Goal: Task Accomplishment & Management: Complete application form

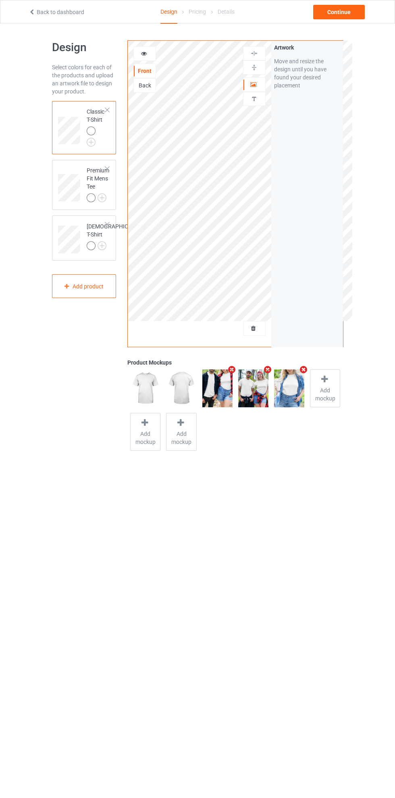
click at [0, 0] on img at bounding box center [0, 0] width 0 height 0
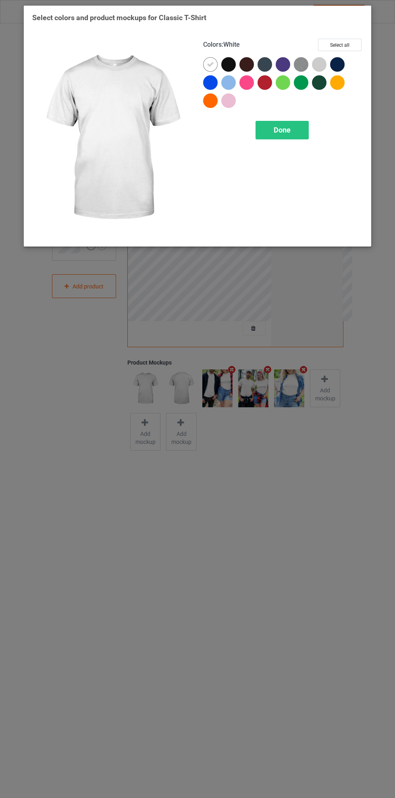
click at [316, 64] on div at bounding box center [319, 64] width 14 height 14
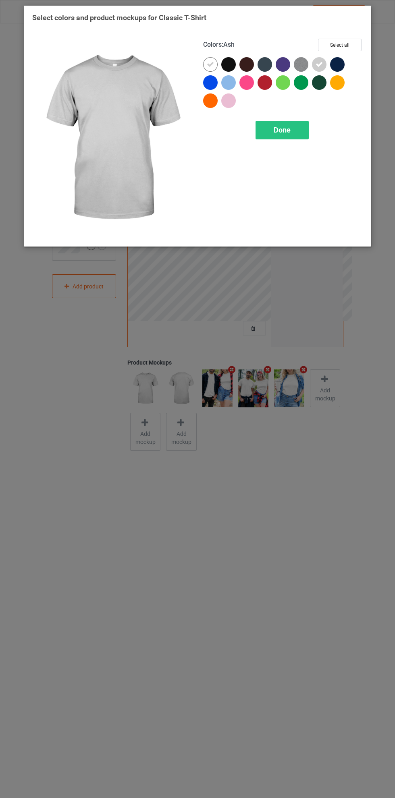
click at [210, 64] on icon at bounding box center [210, 64] width 7 height 7
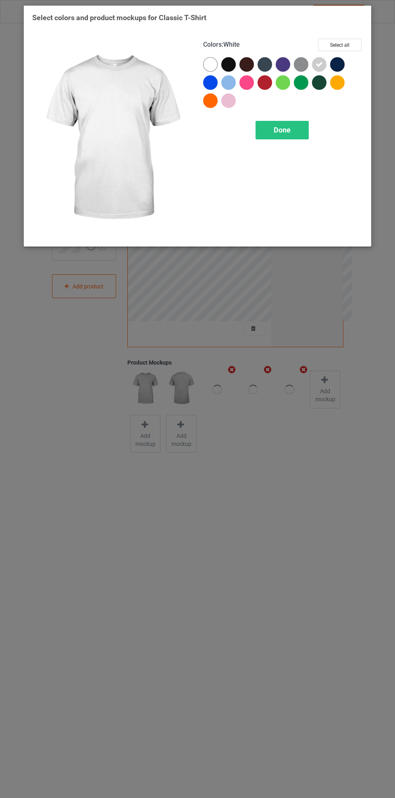
click at [296, 58] on img at bounding box center [301, 64] width 14 height 14
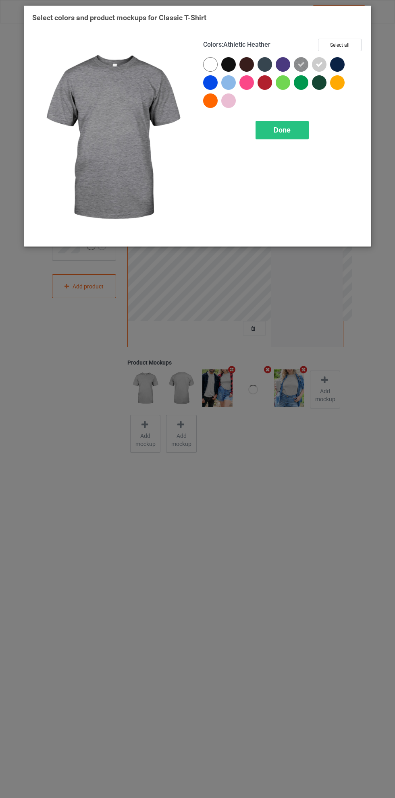
click at [337, 60] on div at bounding box center [337, 64] width 14 height 14
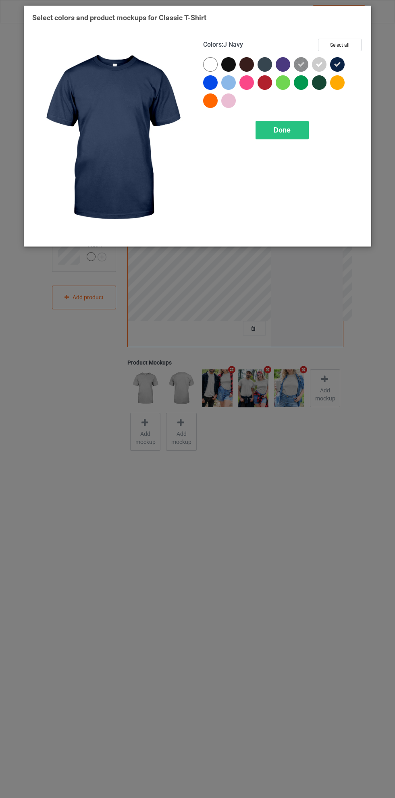
click at [225, 79] on div at bounding box center [228, 82] width 14 height 14
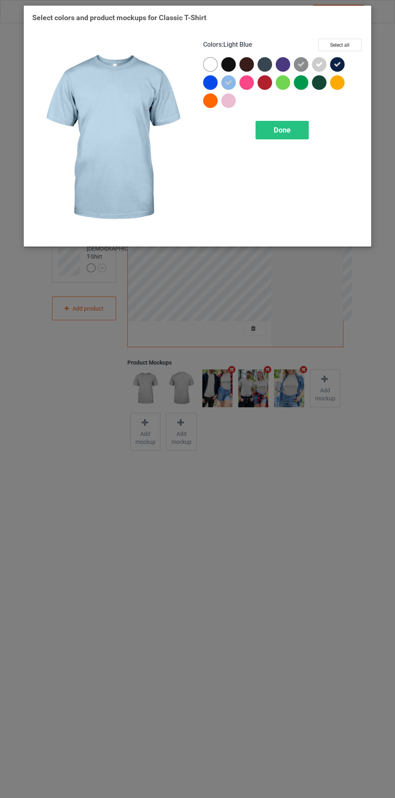
click at [289, 132] on span "Done" at bounding box center [281, 130] width 17 height 8
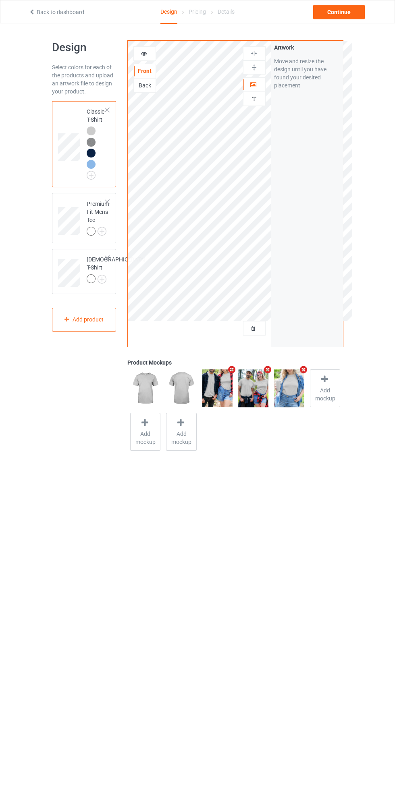
click at [107, 202] on div at bounding box center [107, 202] width 6 height 6
click at [0, 0] on img at bounding box center [0, 0] width 0 height 0
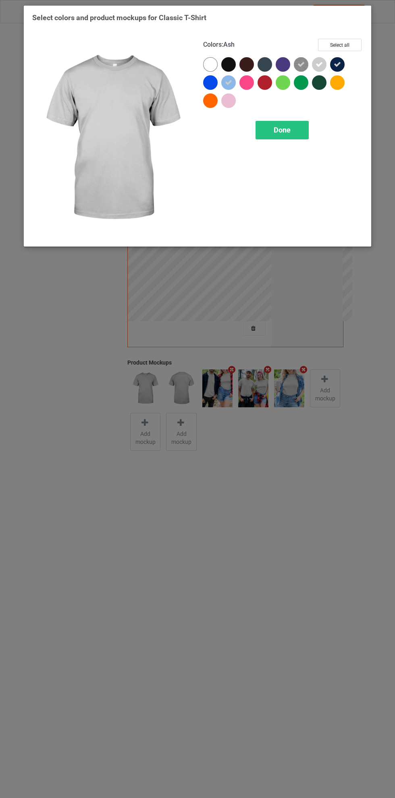
click at [337, 64] on icon at bounding box center [336, 64] width 7 height 7
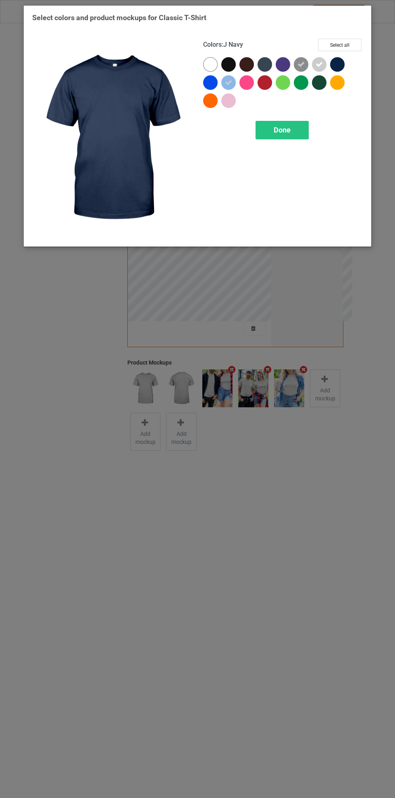
click at [232, 100] on div at bounding box center [228, 100] width 14 height 14
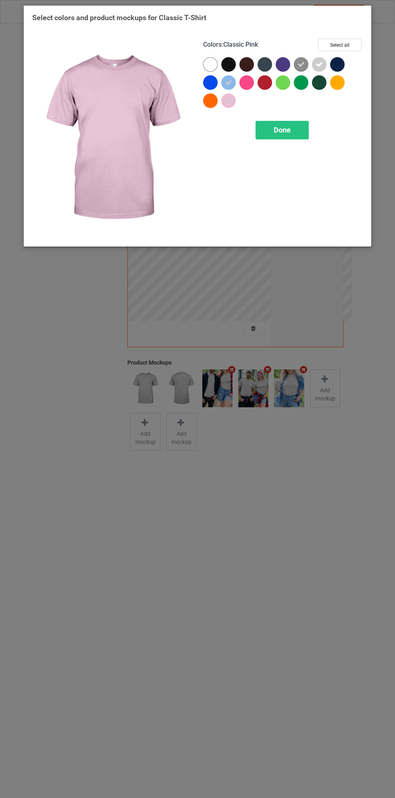
click at [319, 88] on div at bounding box center [319, 82] width 14 height 14
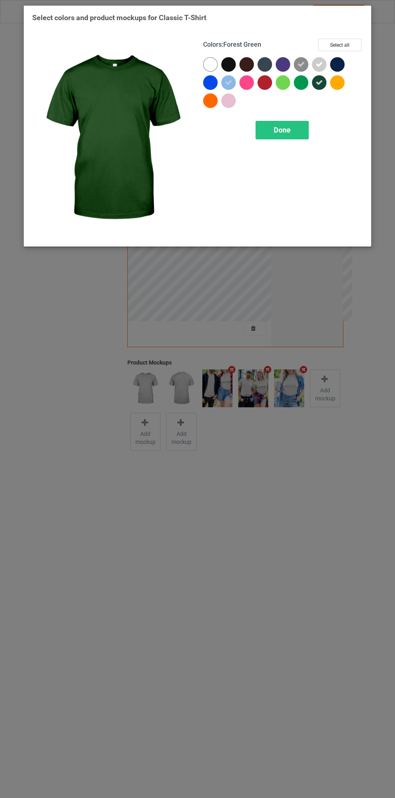
click at [319, 82] on icon at bounding box center [318, 82] width 7 height 7
click at [209, 63] on div at bounding box center [210, 64] width 14 height 14
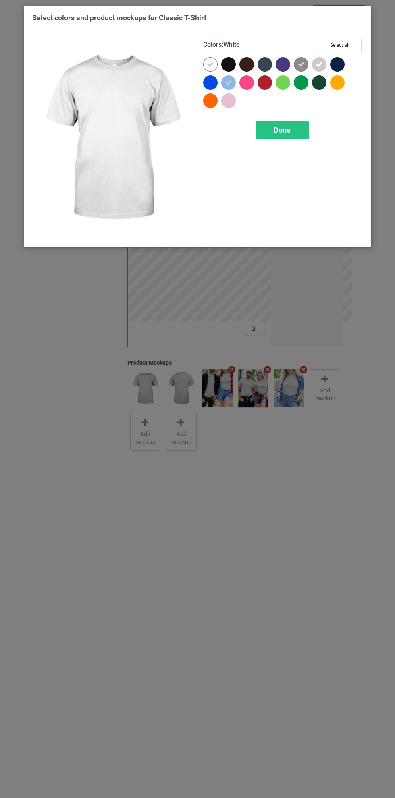
click at [305, 136] on div "Done" at bounding box center [281, 130] width 53 height 19
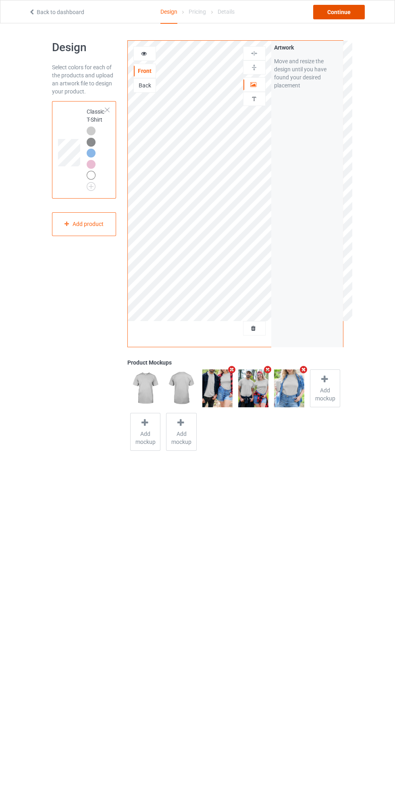
click at [343, 6] on div "Continue" at bounding box center [339, 12] width 52 height 14
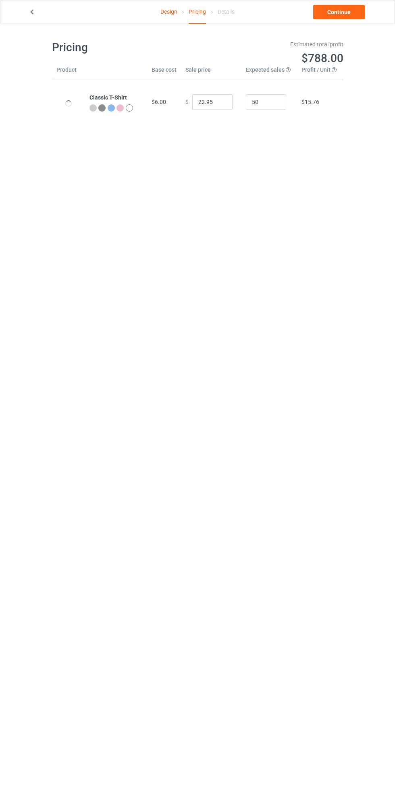
click at [171, 9] on link "Design" at bounding box center [168, 11] width 17 height 23
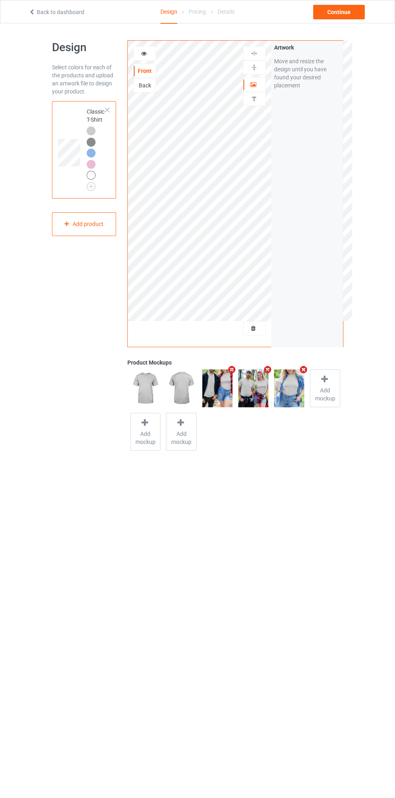
click at [256, 327] on icon at bounding box center [253, 327] width 7 height 6
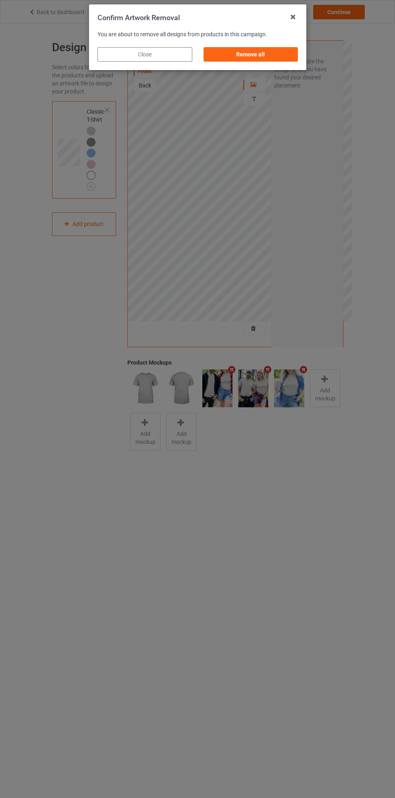
click at [273, 57] on div "Remove all" at bounding box center [250, 54] width 95 height 14
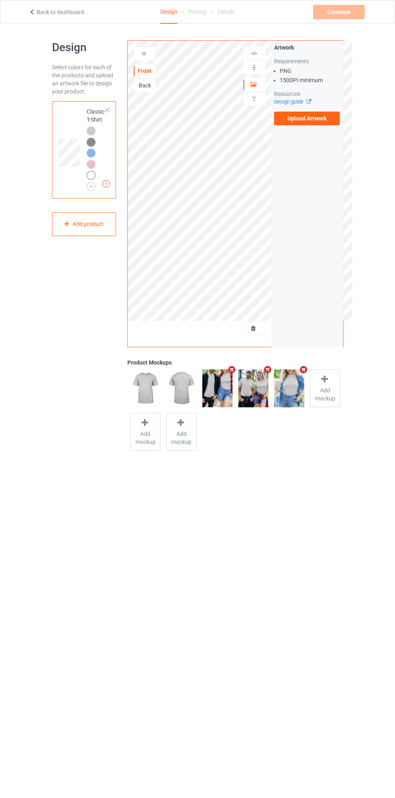
click at [321, 120] on label "Upload Artwork" at bounding box center [307, 119] width 66 height 14
click at [0, 0] on input "Upload Artwork" at bounding box center [0, 0] width 0 height 0
click at [97, 140] on div at bounding box center [92, 143] width 11 height 11
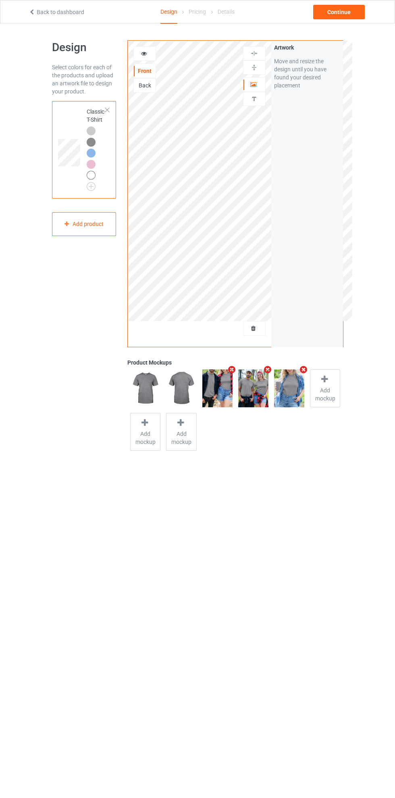
click at [352, 12] on div "Continue" at bounding box center [339, 12] width 52 height 14
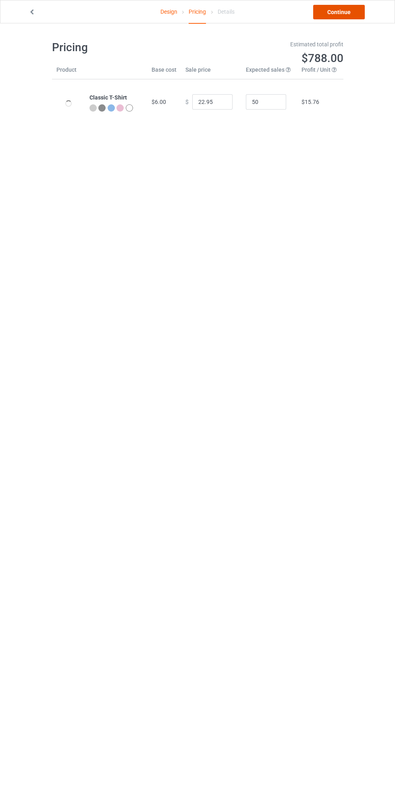
click at [345, 16] on link "Continue" at bounding box center [339, 12] width 52 height 14
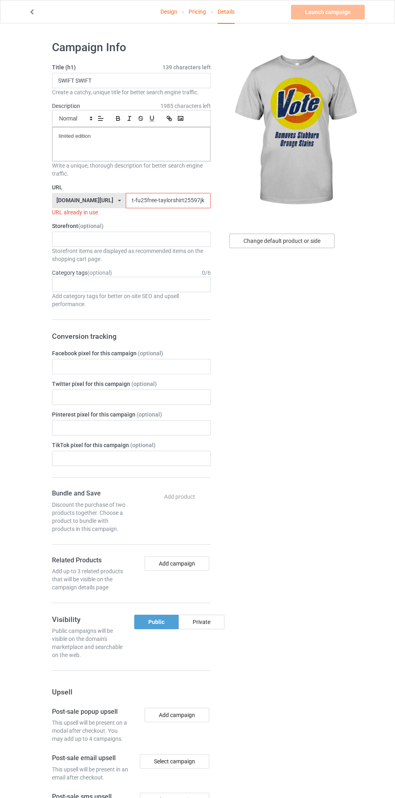
click at [298, 238] on div "Change default product or side" at bounding box center [281, 241] width 105 height 14
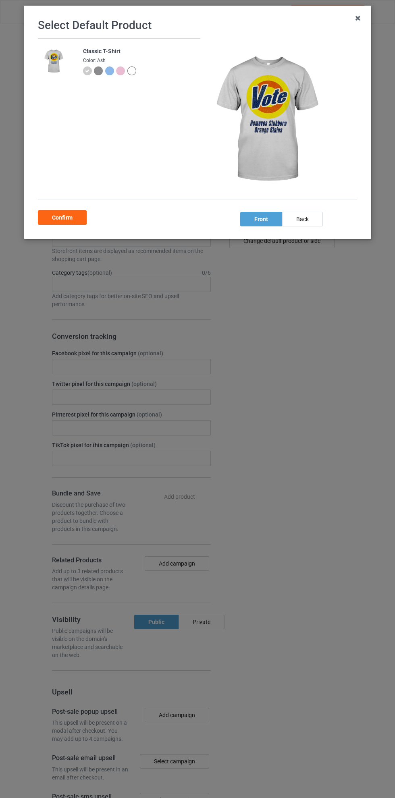
click at [102, 67] on img at bounding box center [98, 70] width 9 height 9
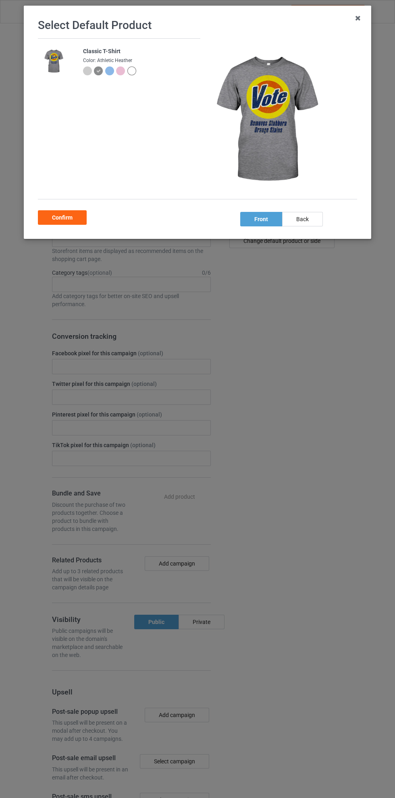
click at [65, 219] on div "Confirm" at bounding box center [62, 217] width 49 height 14
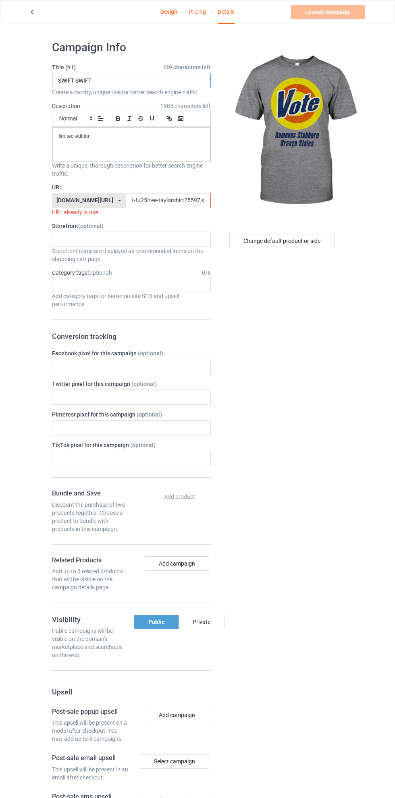
click at [150, 81] on input "SWIFT SWIFT" at bounding box center [131, 80] width 159 height 15
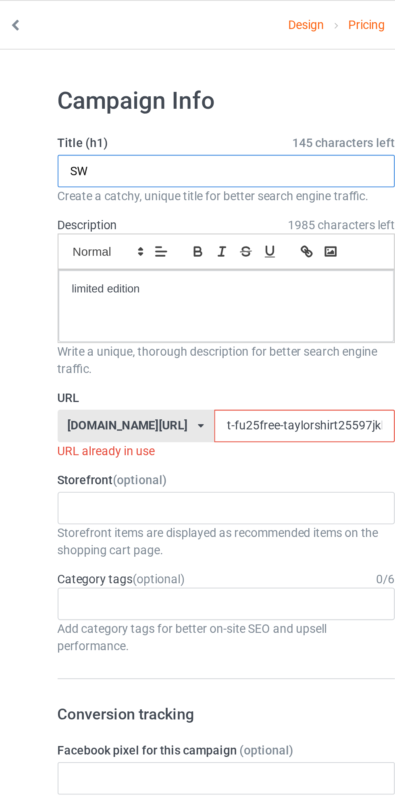
type input "S"
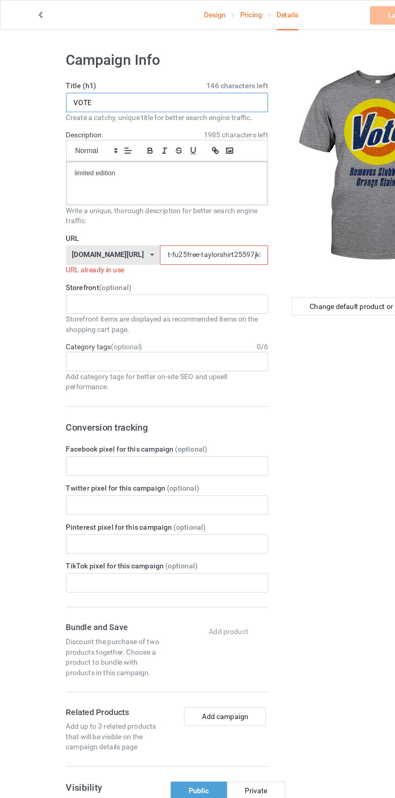
type input "VOTE"
click at [160, 203] on input "t-fu25free-taylorshirt25597jklo0" at bounding box center [168, 200] width 85 height 15
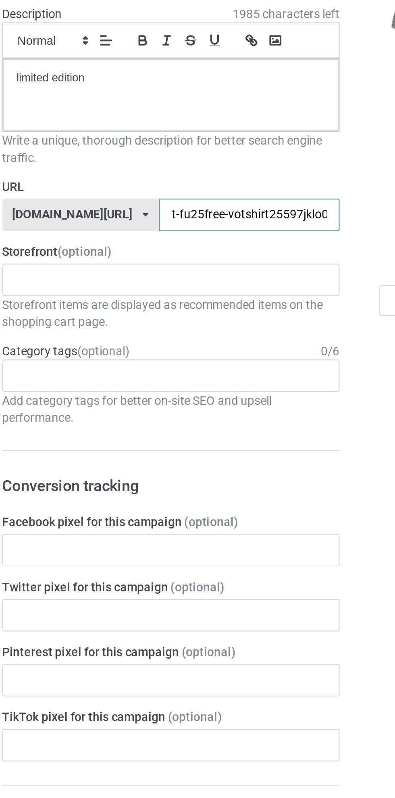
type input "t-fu25free-voteshirt25597jklo0"
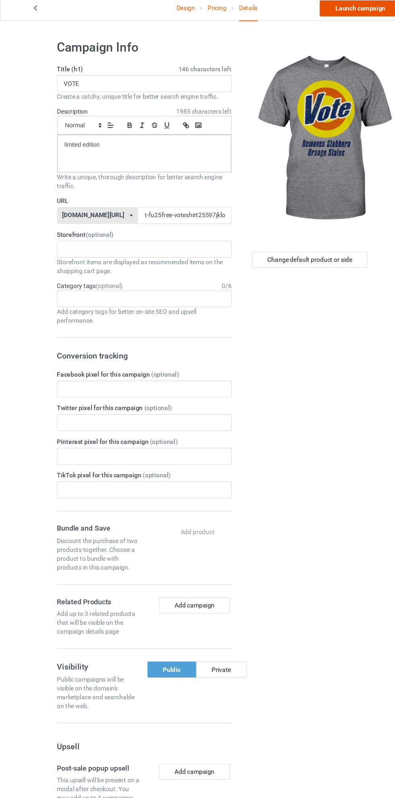
click at [331, 12] on link "Launch campaign" at bounding box center [328, 12] width 74 height 14
